Goal: Find specific page/section: Find specific page/section

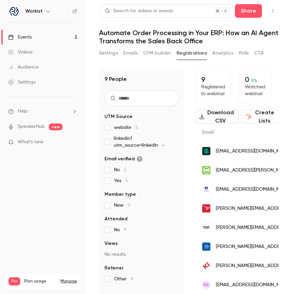
click at [108, 52] on button "Settings" at bounding box center [108, 53] width 19 height 11
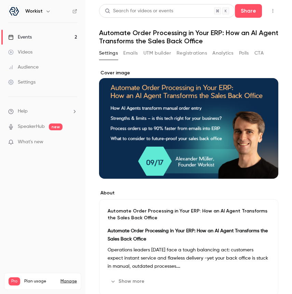
click at [45, 36] on link "Events 2" at bounding box center [42, 37] width 85 height 15
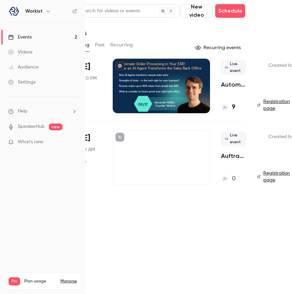
scroll to position [0, 27]
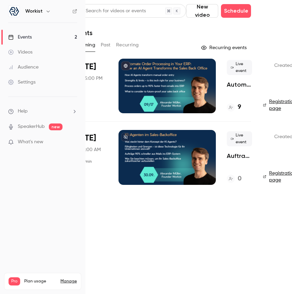
click at [207, 63] on div at bounding box center [166, 86] width 97 height 55
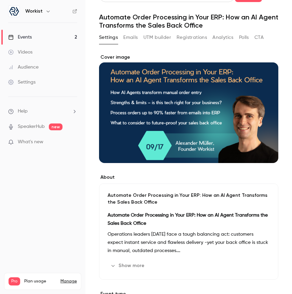
scroll to position [21, 0]
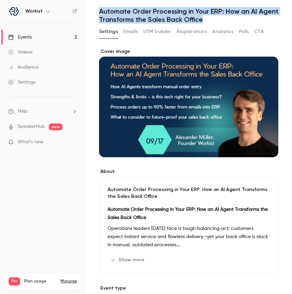
drag, startPoint x: 209, startPoint y: 18, endPoint x: 90, endPoint y: 9, distance: 119.7
click at [90, 8] on main "Search for videos or events Share Automate Order Processing in Your ERP: How an…" at bounding box center [188, 147] width 206 height 294
copy h1 "Automate Order Processing in Your ERP: How an AI Agent Transforms the Sales Bac…"
